Goal: Book appointment/travel/reservation

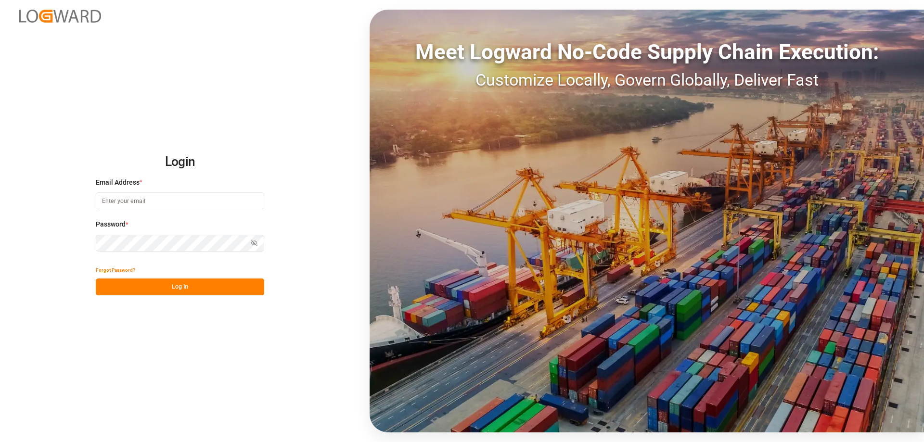
type input "[EMAIL_ADDRESS][DOMAIN_NAME]"
click at [183, 289] on button "Log In" at bounding box center [180, 287] width 168 height 17
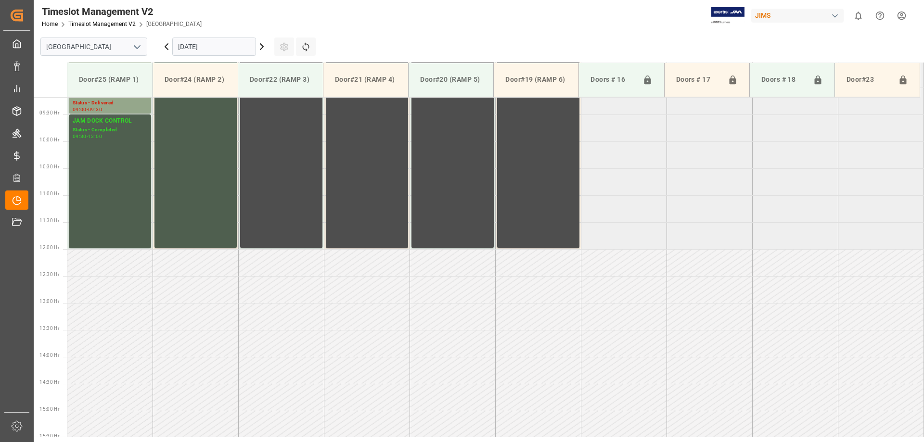
scroll to position [533, 0]
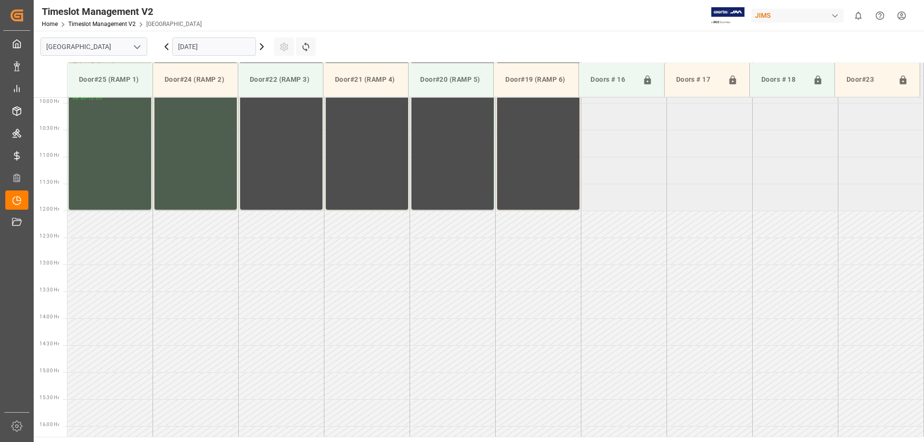
click at [835, 12] on div "button" at bounding box center [835, 16] width 10 height 10
click at [835, 13] on html "Created by potrace 1.15, written by [PERSON_NAME] [DATE]-[DATE] Created by potr…" at bounding box center [462, 221] width 924 height 442
click at [263, 45] on icon at bounding box center [262, 47] width 12 height 12
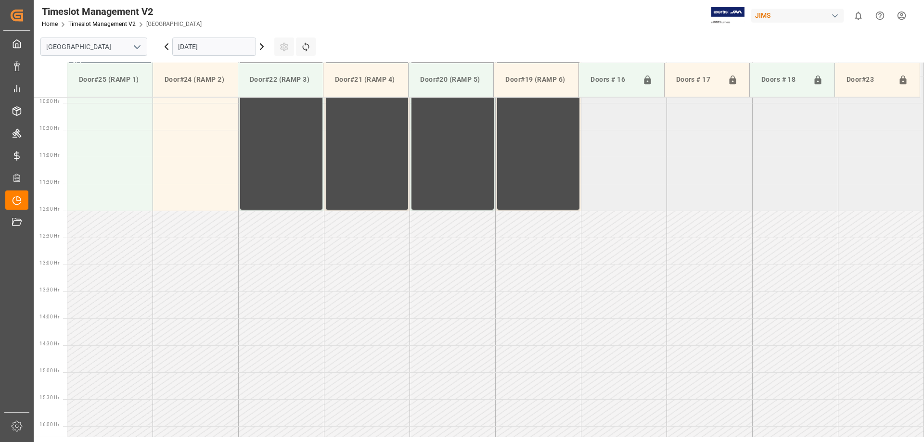
click at [263, 46] on icon at bounding box center [262, 47] width 12 height 12
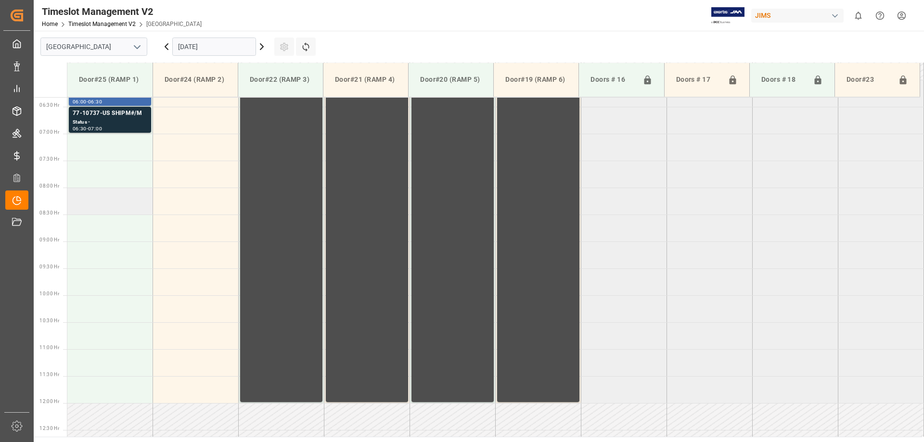
scroll to position [292, 0]
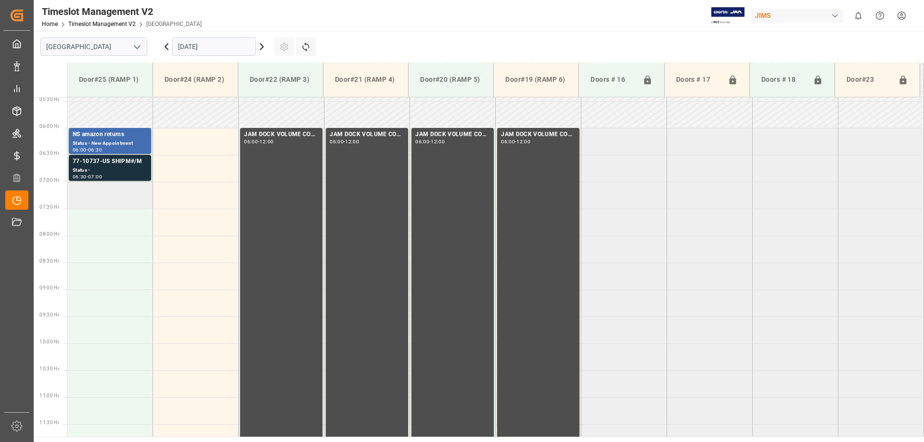
click at [86, 198] on td at bounding box center [110, 195] width 86 height 27
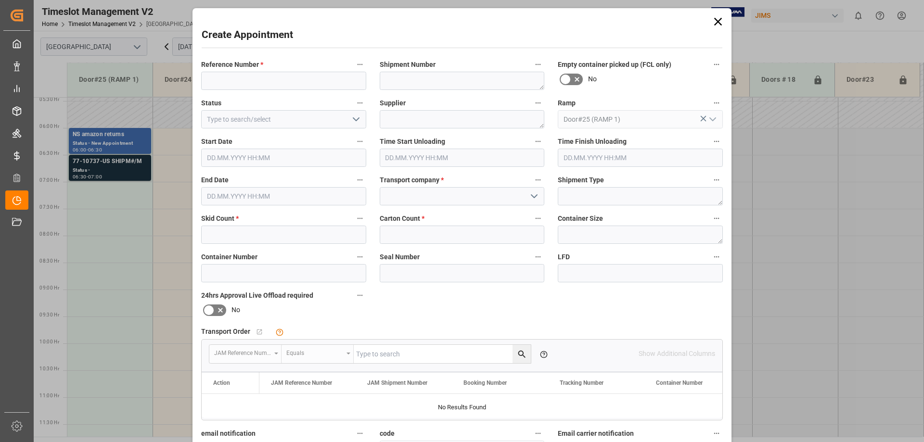
type input "[DATE] 07:00"
type input "[DATE] 07:30"
click at [268, 83] on input at bounding box center [283, 81] width 165 height 18
type input "77-10753-US"
click at [302, 233] on input "text" at bounding box center [283, 235] width 165 height 18
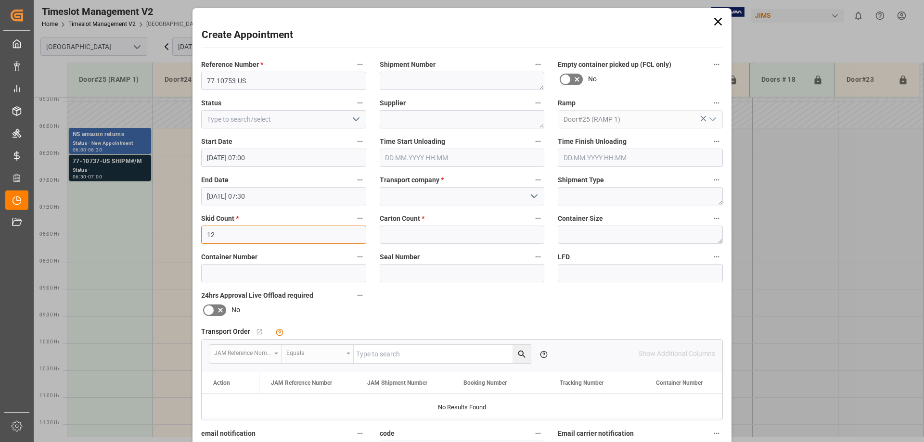
type input "12"
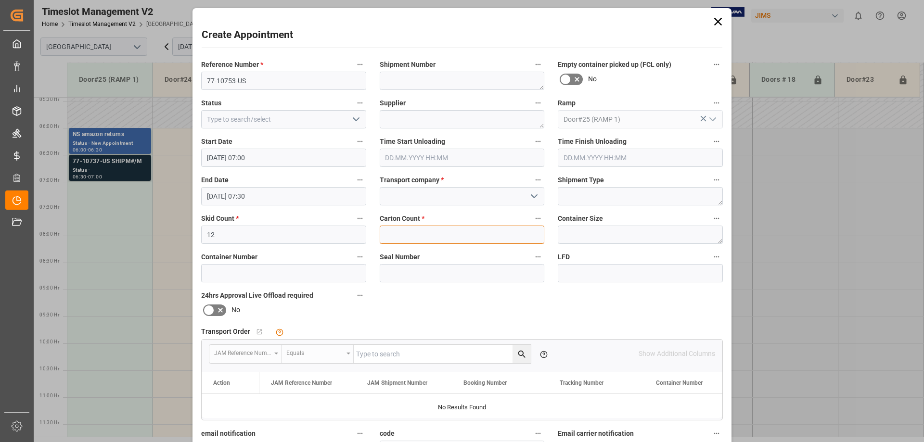
click at [475, 232] on input "text" at bounding box center [462, 235] width 165 height 18
type input "178"
click at [476, 198] on input at bounding box center [462, 196] width 165 height 18
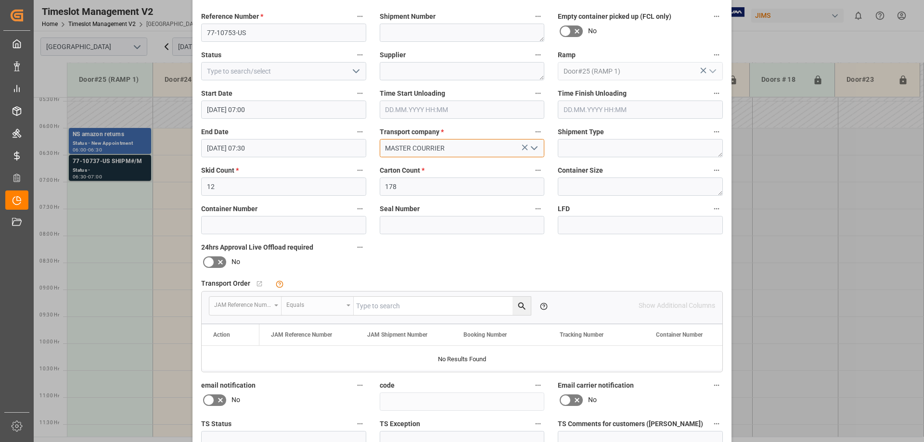
scroll to position [143, 0]
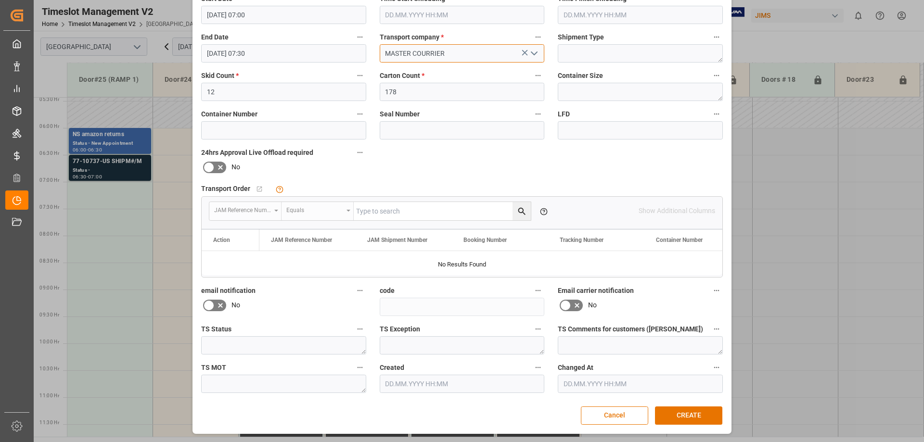
type input "MASTER COURRIER"
click at [473, 183] on div "Transport Order   No child Object linked" at bounding box center [461, 189] width 521 height 14
click at [692, 416] on button "CREATE" at bounding box center [688, 415] width 67 height 18
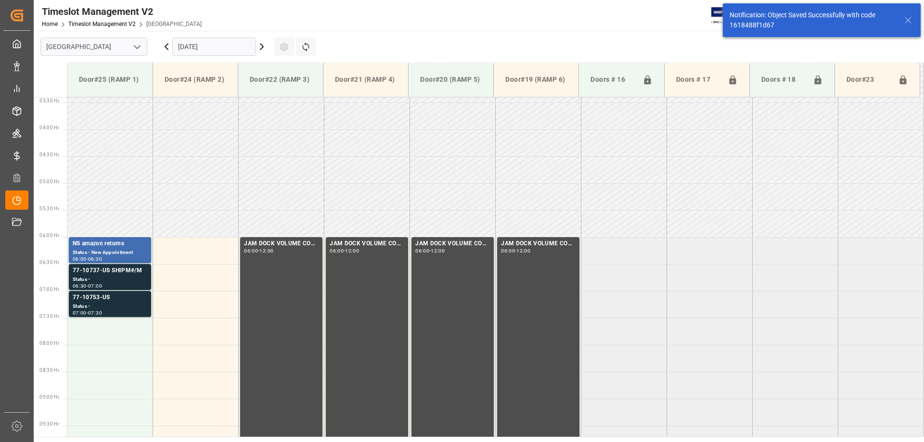
scroll to position [317, 0]
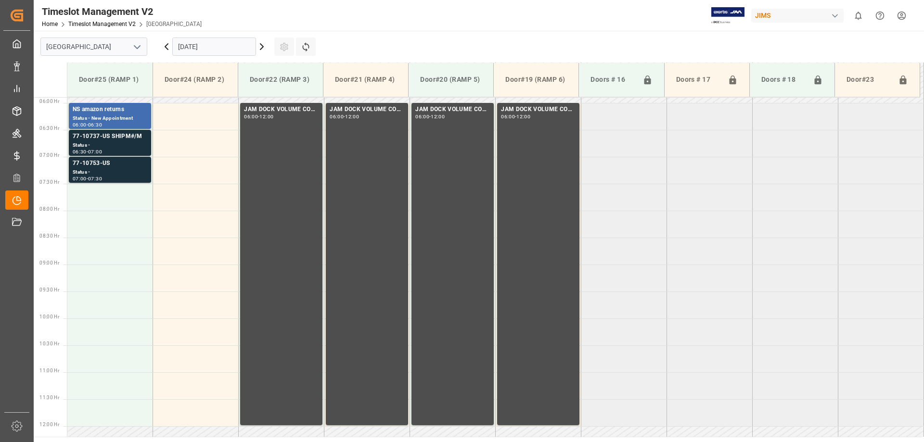
click at [167, 49] on icon at bounding box center [166, 47] width 3 height 6
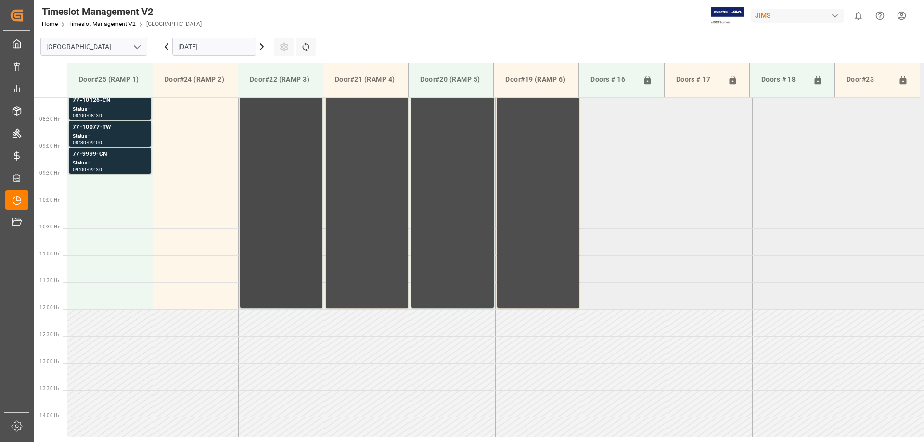
scroll to position [437, 0]
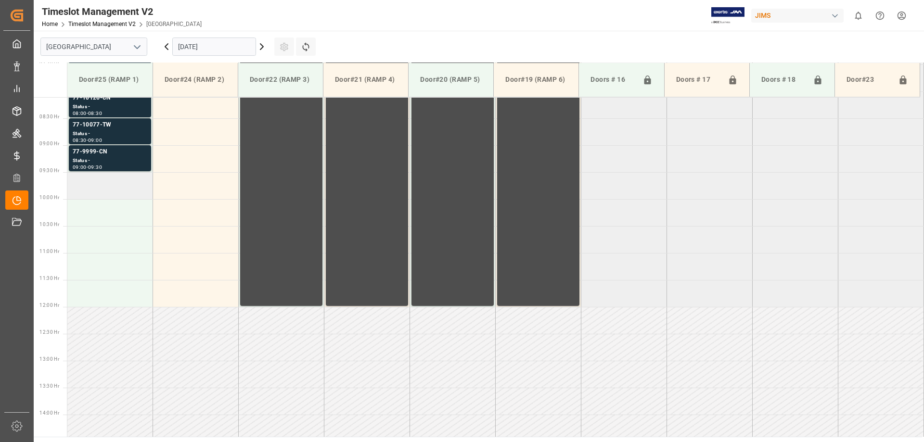
click at [99, 188] on td at bounding box center [110, 185] width 86 height 27
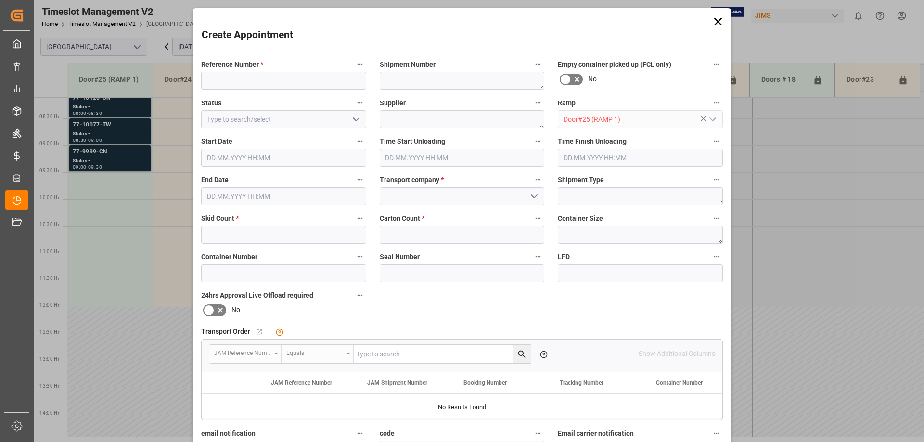
type input "[DATE] 09:30"
type input "[DATE] 10:00"
click at [279, 80] on input at bounding box center [283, 81] width 165 height 18
type input "77-10751-US"
click at [279, 238] on input "text" at bounding box center [283, 235] width 165 height 18
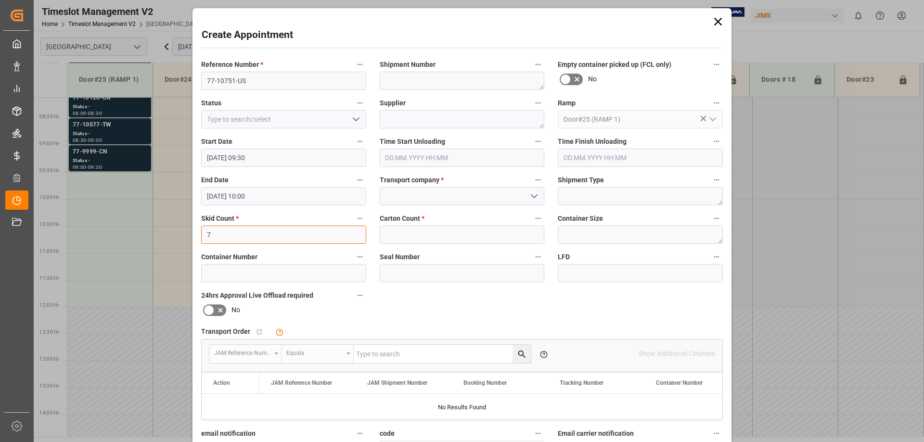
type input "7"
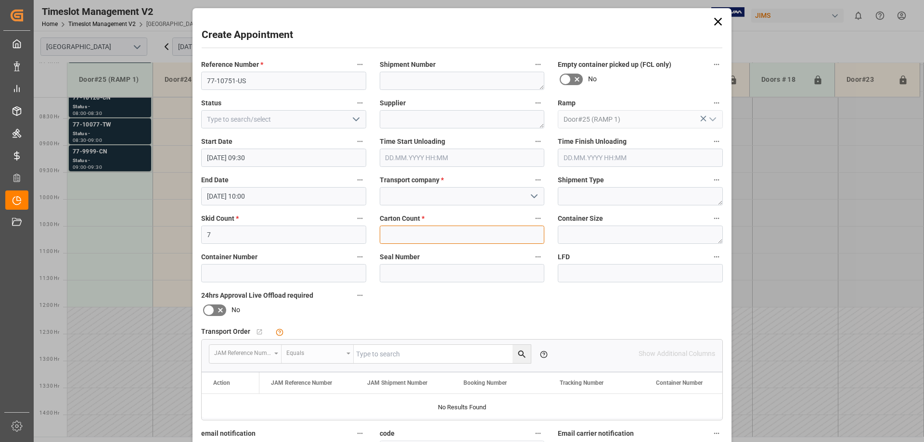
click at [410, 238] on input "text" at bounding box center [462, 235] width 165 height 18
type input "146"
click at [436, 198] on input at bounding box center [462, 196] width 165 height 18
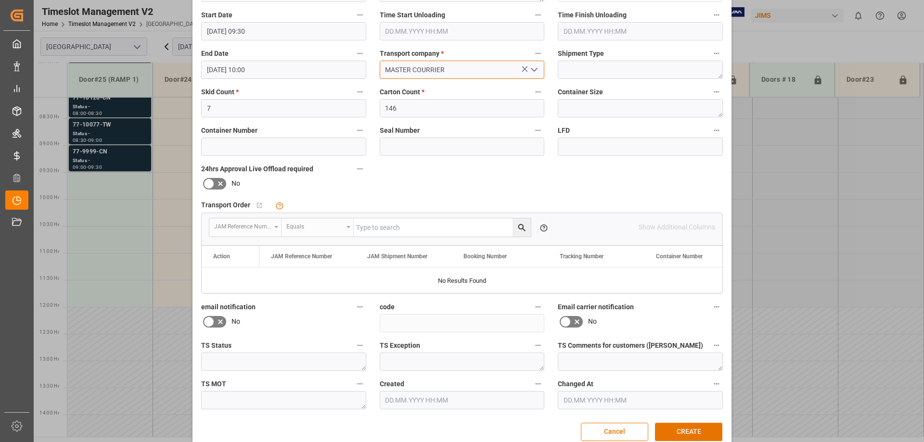
scroll to position [143, 0]
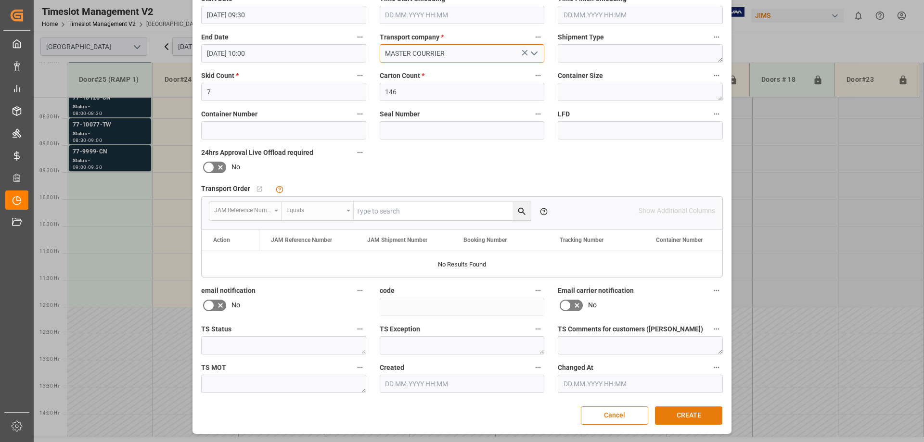
type input "MASTER COURRIER"
click at [686, 418] on button "CREATE" at bounding box center [688, 415] width 67 height 18
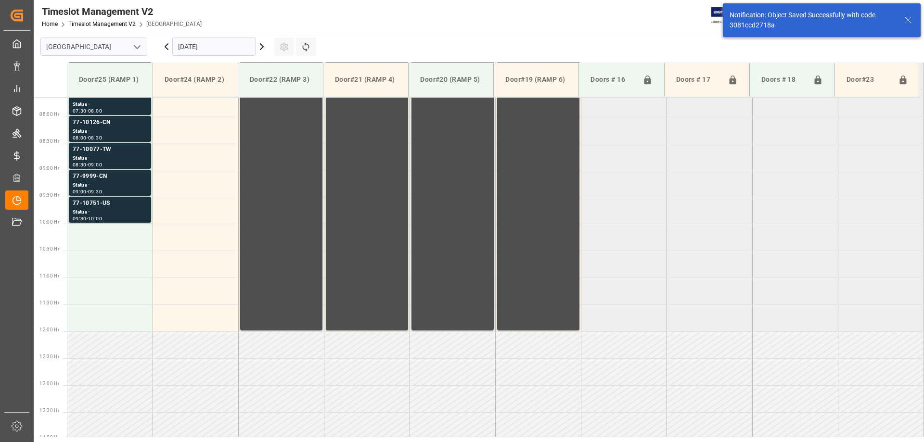
scroll to position [425, 0]
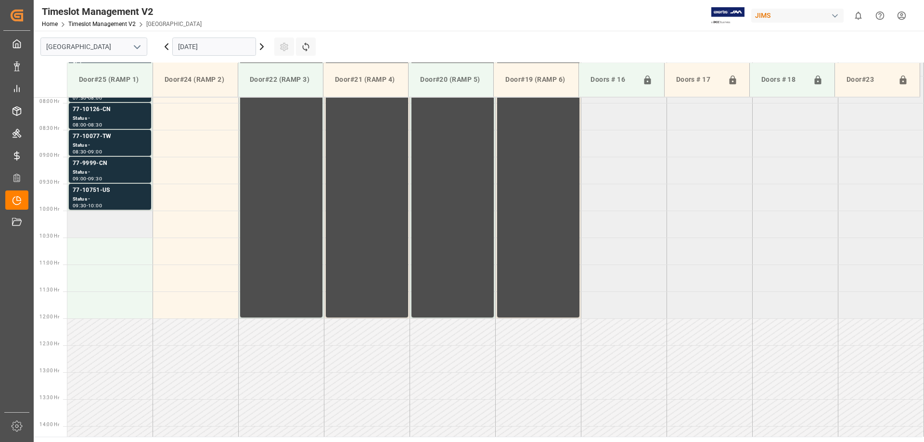
click at [102, 229] on td at bounding box center [110, 224] width 86 height 27
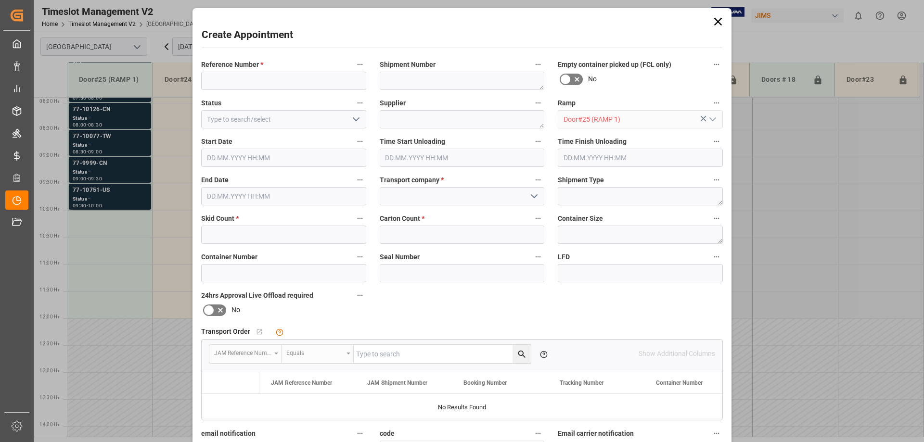
type input "[DATE] 10:00"
type input "[DATE] 10:30"
click at [268, 81] on input at bounding box center [283, 81] width 165 height 18
type input "77-10417-US"
click at [249, 236] on input "text" at bounding box center [283, 235] width 165 height 18
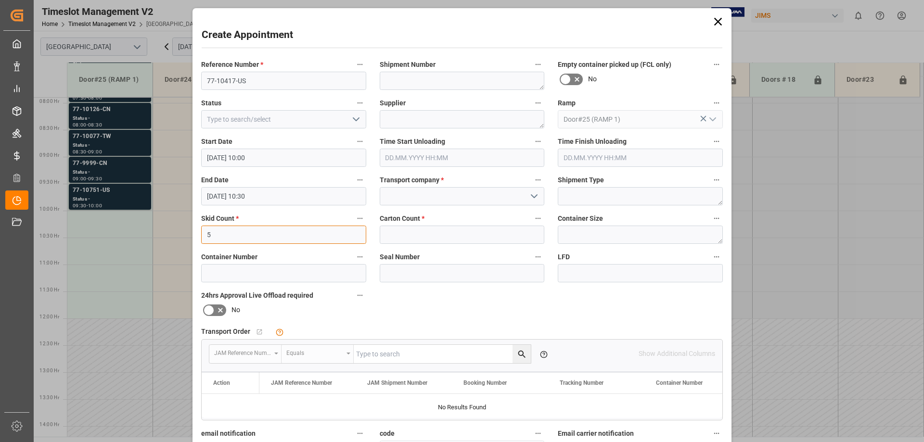
type input "5"
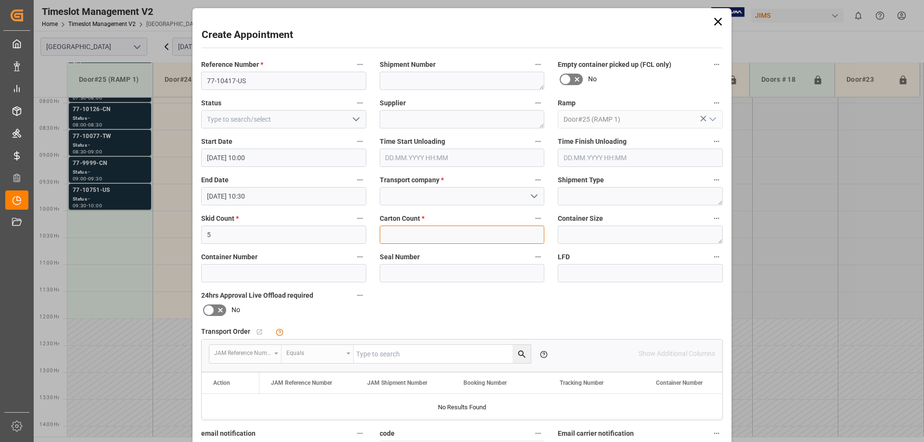
click at [435, 234] on input "text" at bounding box center [462, 235] width 165 height 18
type input "102"
click at [432, 200] on input at bounding box center [462, 196] width 165 height 18
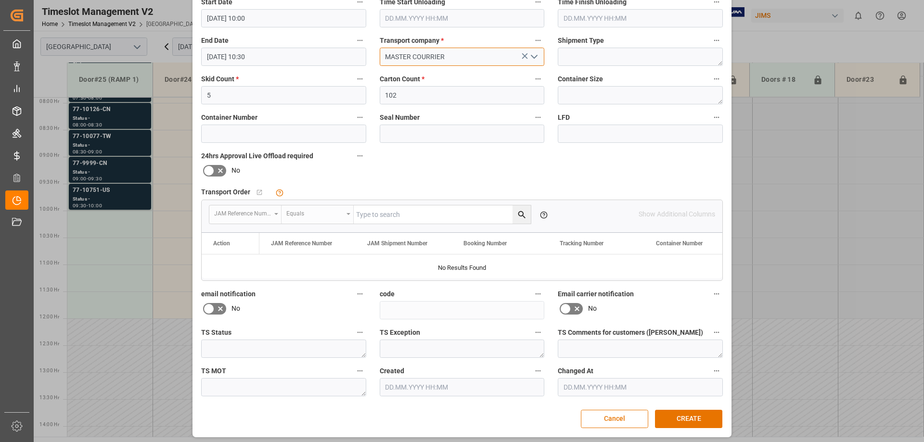
scroll to position [143, 0]
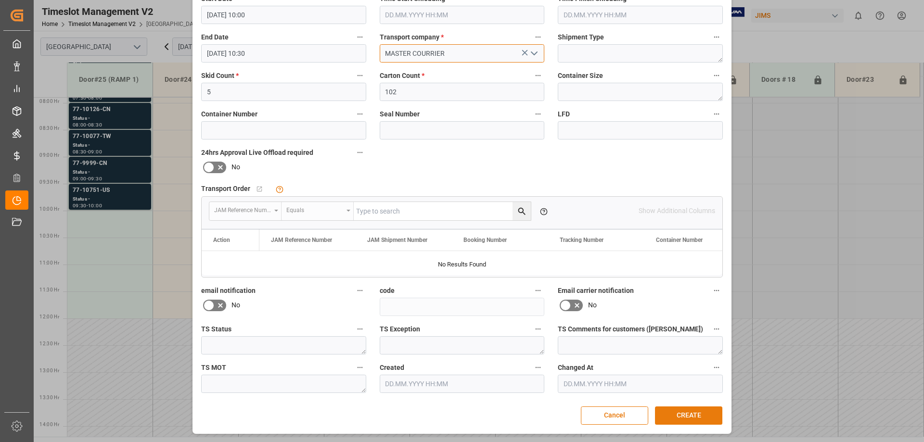
type input "MASTER COURRIER"
click at [686, 415] on button "CREATE" at bounding box center [688, 415] width 67 height 18
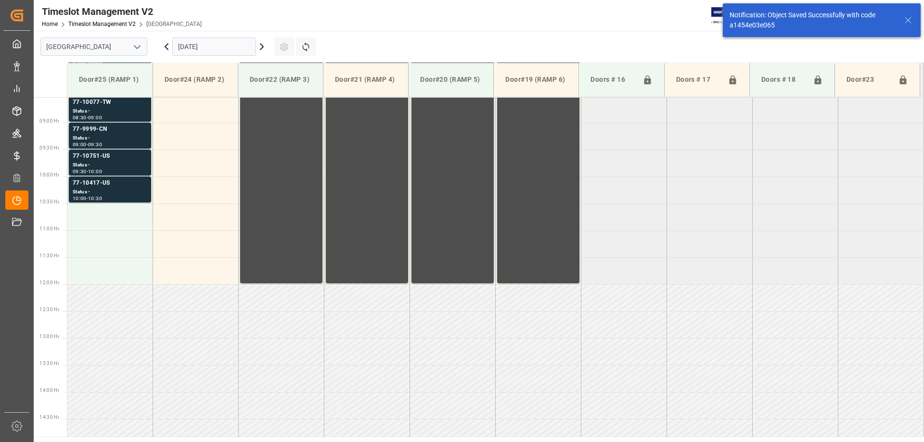
scroll to position [479, 0]
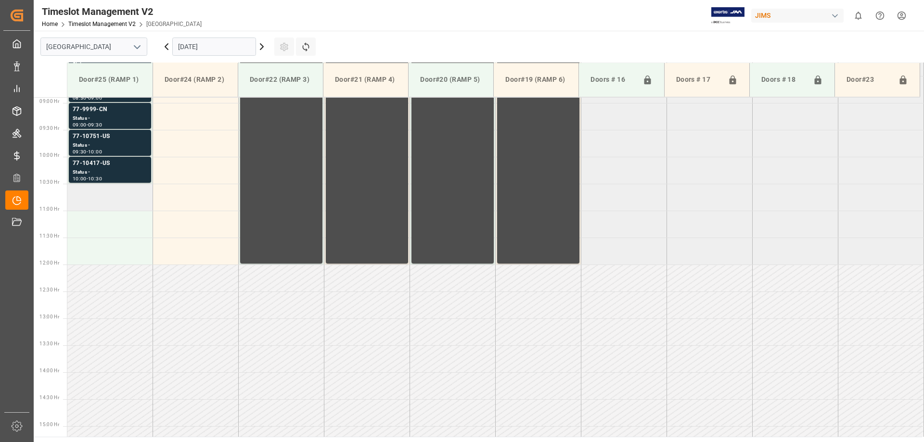
click at [99, 207] on td at bounding box center [110, 197] width 86 height 27
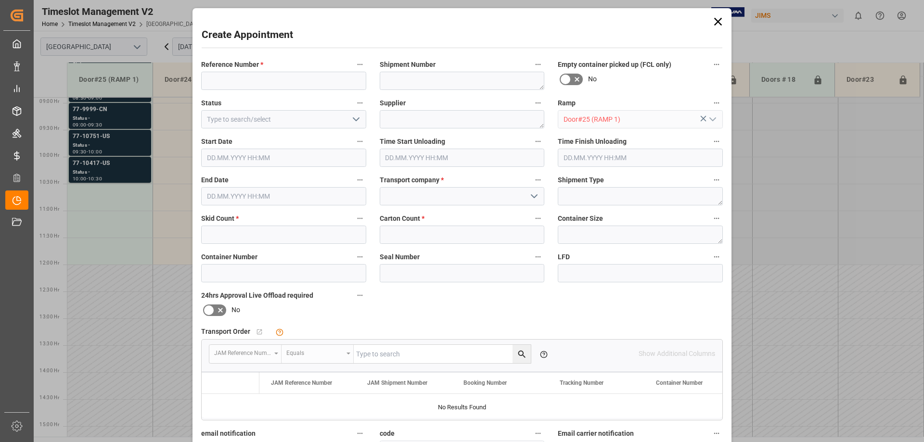
type input "[DATE] 10:30"
type input "[DATE] 11:00"
click at [258, 84] on input at bounding box center [283, 81] width 165 height 18
type input "77-10416-US"
click at [264, 237] on input "text" at bounding box center [283, 235] width 165 height 18
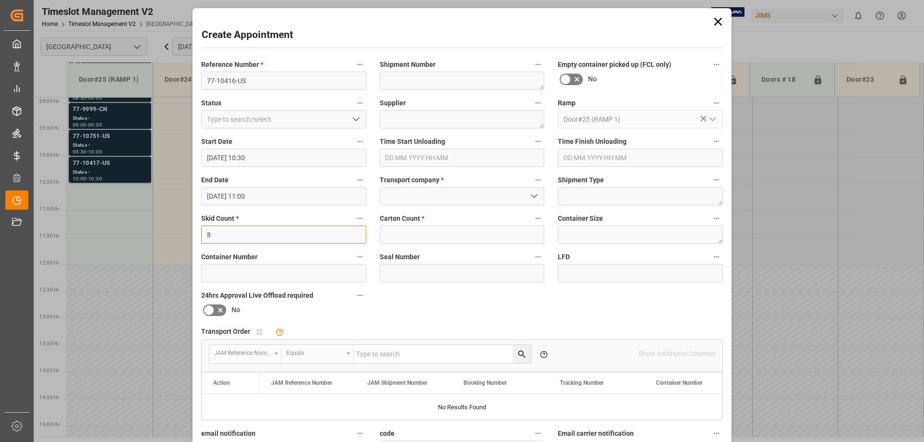
type input "8"
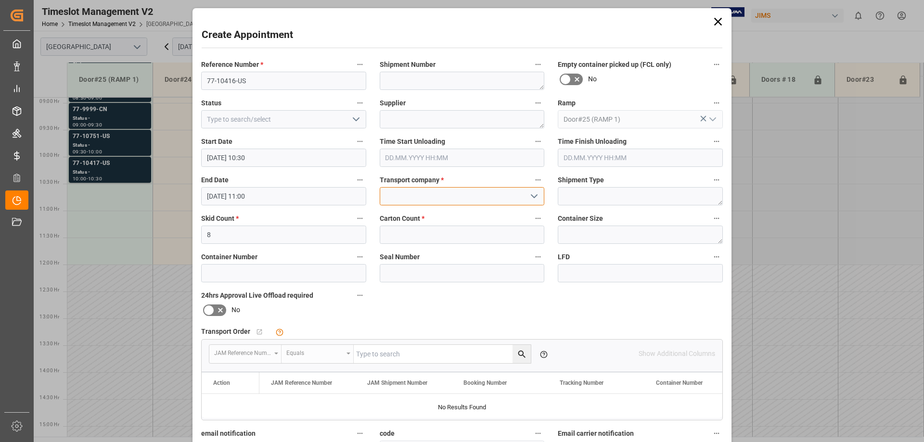
click at [440, 200] on input at bounding box center [462, 196] width 165 height 18
type input "MASTER COURRIER"
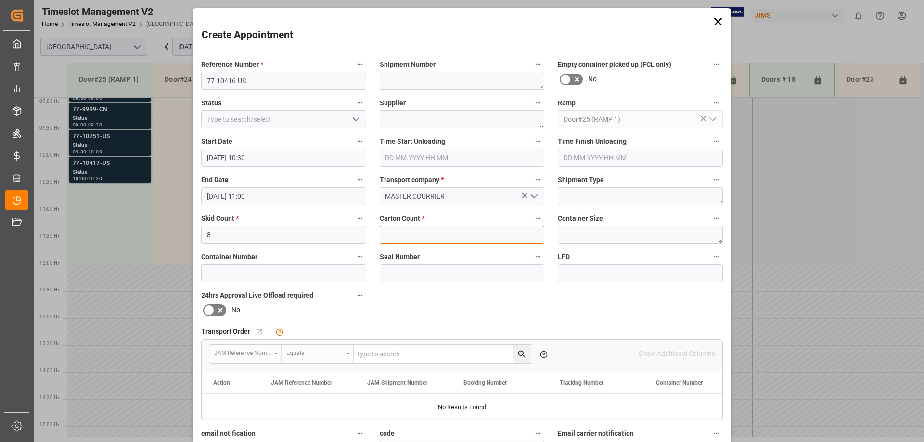
click at [438, 238] on input "text" at bounding box center [462, 235] width 165 height 18
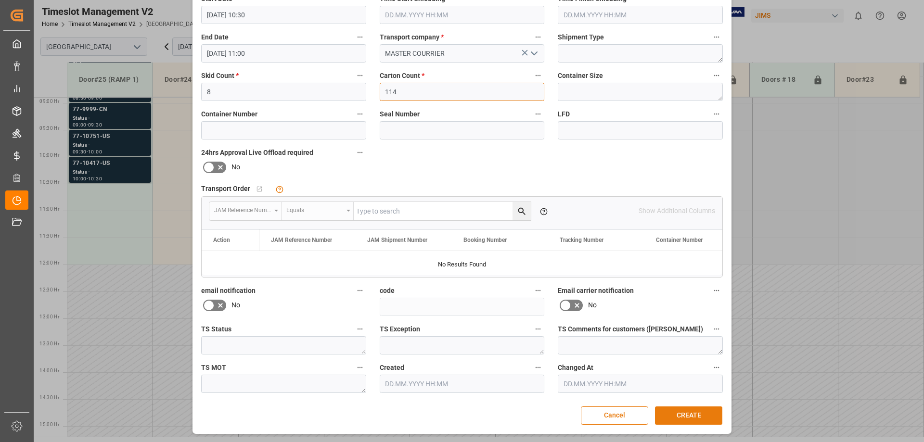
type input "114"
click at [680, 411] on button "CREATE" at bounding box center [688, 415] width 67 height 18
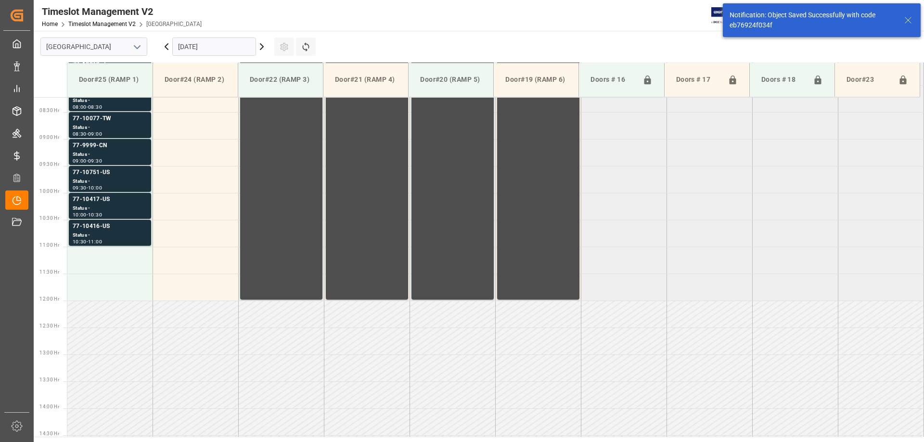
scroll to position [445, 0]
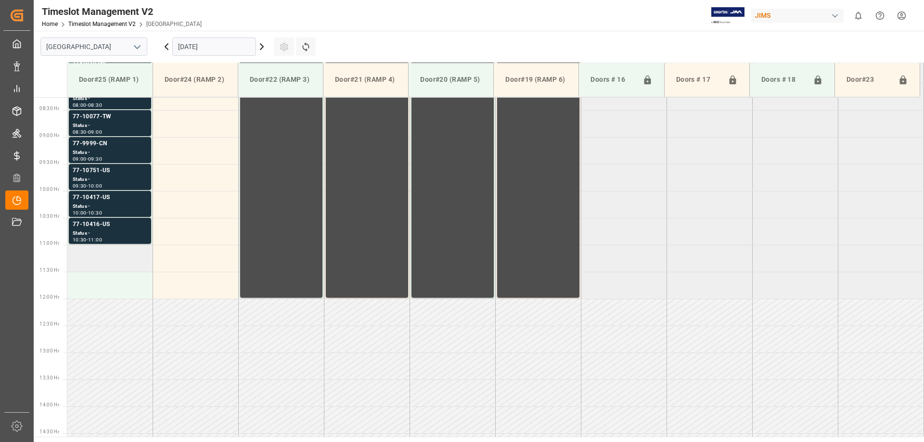
click at [99, 258] on td at bounding box center [110, 258] width 86 height 27
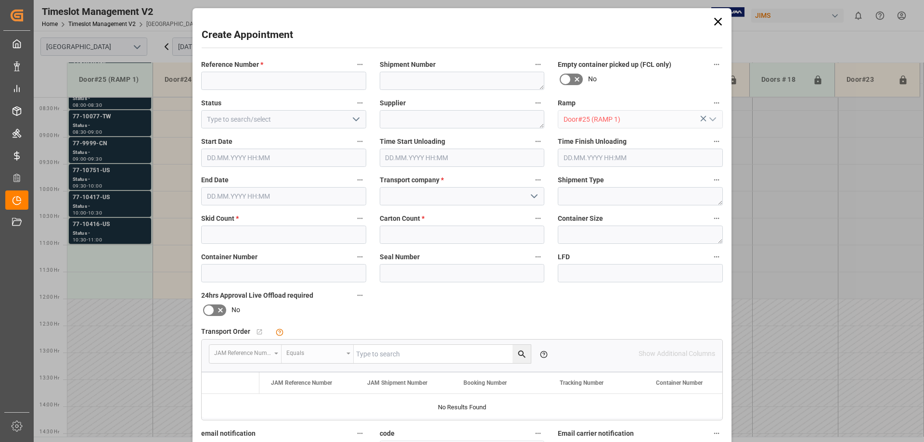
type input "[DATE] 11:00"
type input "[DATE] 11:30"
click at [221, 78] on input at bounding box center [283, 81] width 165 height 18
type input "77-10781-[GEOGRAPHIC_DATA]"
click at [450, 201] on input at bounding box center [462, 196] width 165 height 18
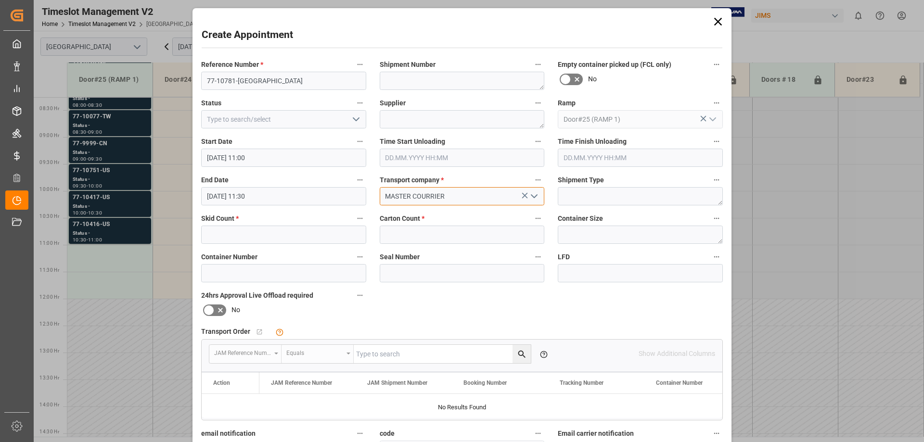
type input "MASTER COURRIER"
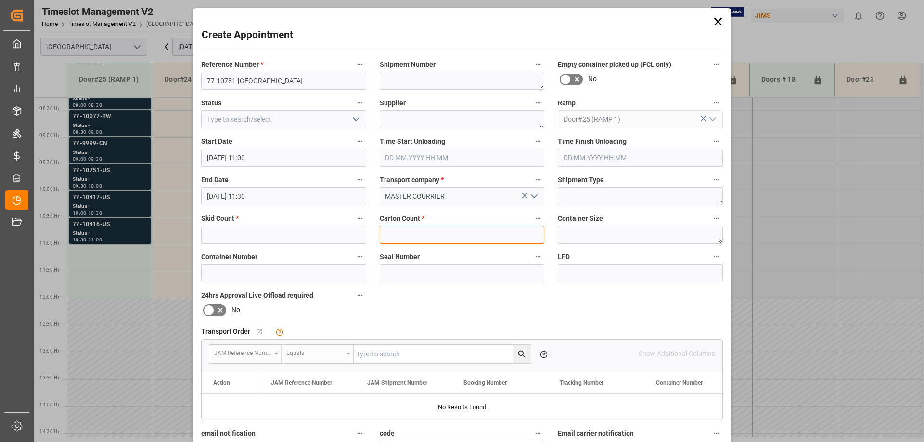
click at [425, 241] on input "text" at bounding box center [462, 235] width 165 height 18
type input "5"
click at [266, 239] on input "text" at bounding box center [283, 235] width 165 height 18
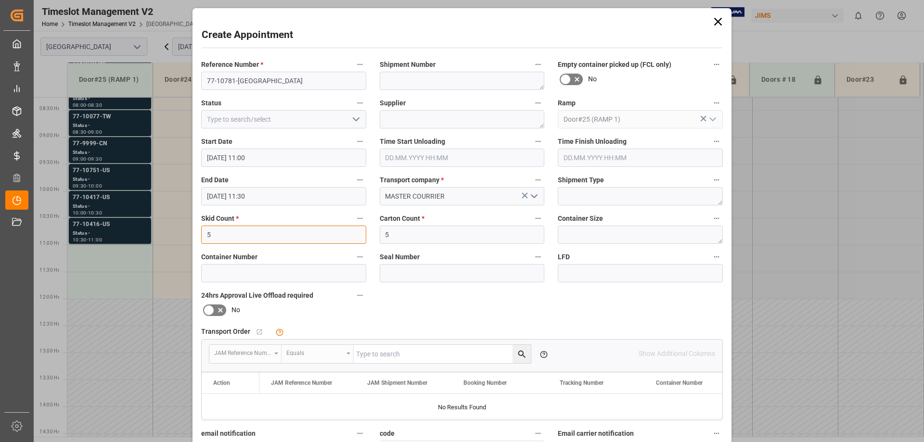
type input "5"
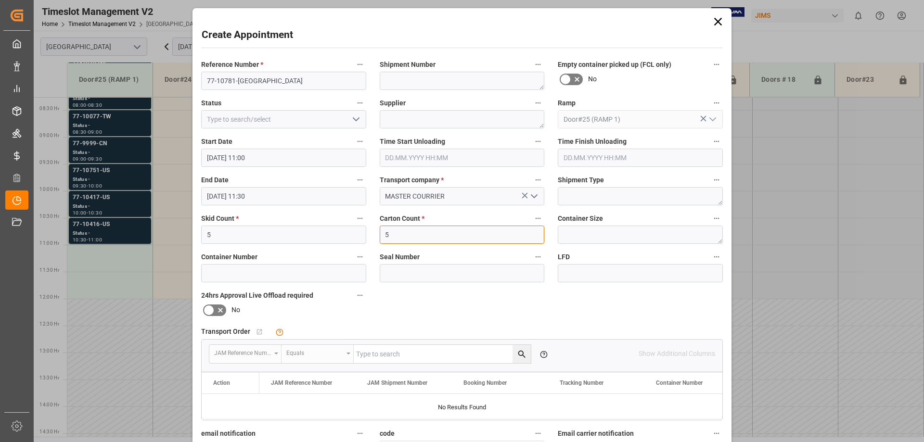
click at [394, 231] on input "5" at bounding box center [462, 235] width 165 height 18
click at [337, 235] on div "Reference Number * 77-10781-US Shipment Number Empty container picked up (FCL o…" at bounding box center [461, 297] width 535 height 484
type input "174"
click at [466, 317] on div "Reference Number * 77-10781-US Shipment Number Empty container picked up (FCL o…" at bounding box center [461, 297] width 535 height 484
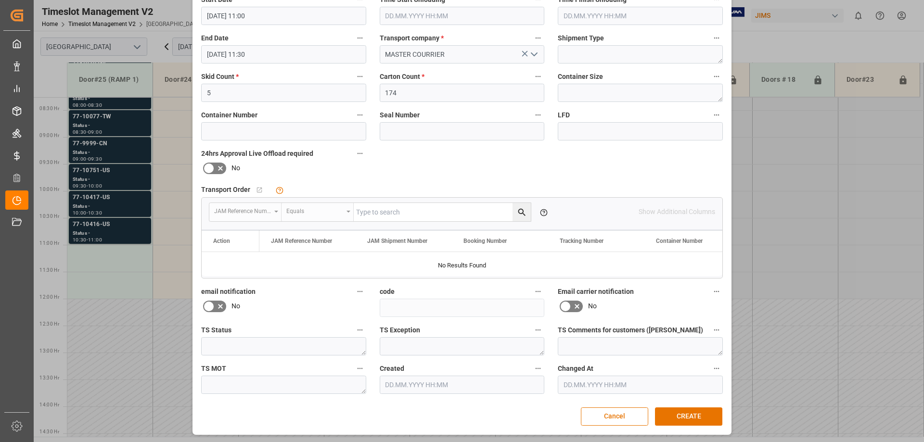
scroll to position [143, 0]
click at [675, 412] on button "CREATE" at bounding box center [688, 415] width 67 height 18
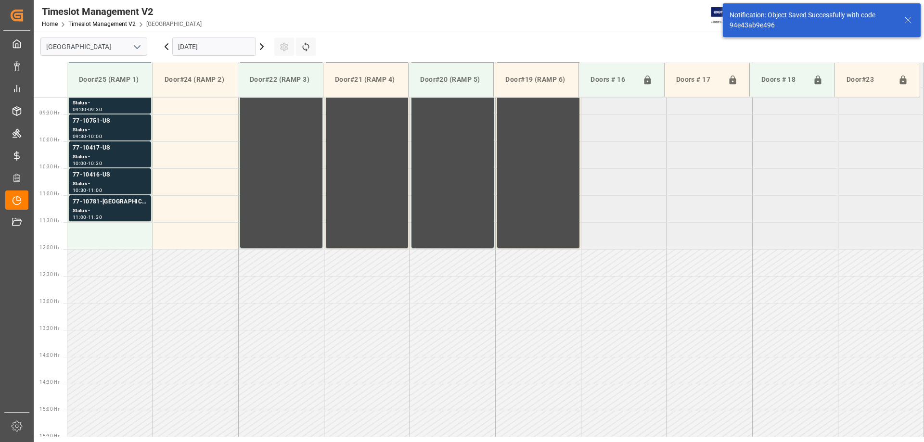
scroll to position [533, 0]
